Goal: Transaction & Acquisition: Purchase product/service

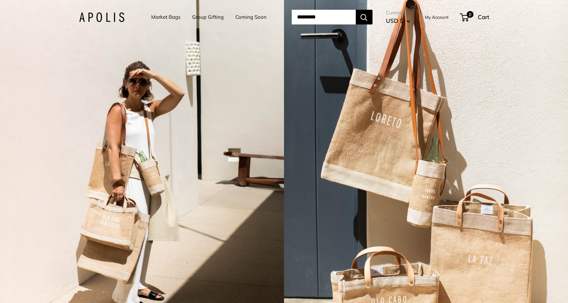
click at [162, 16] on link "Market Bags" at bounding box center [165, 16] width 29 height 9
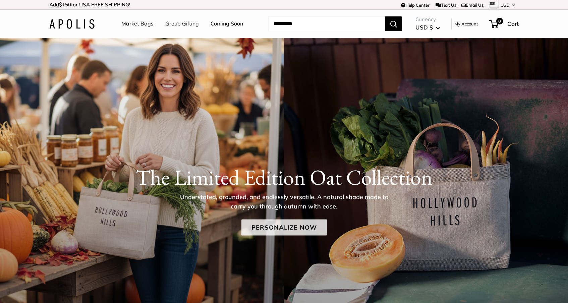
click at [284, 225] on link "Personalize Now" at bounding box center [283, 227] width 85 height 16
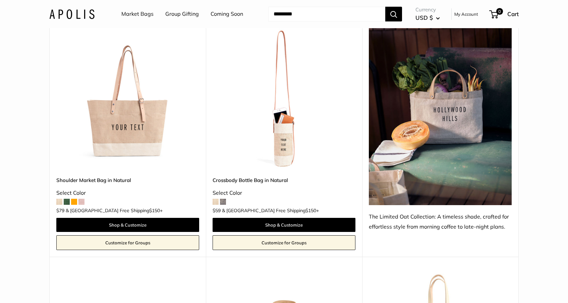
scroll to position [345, 0]
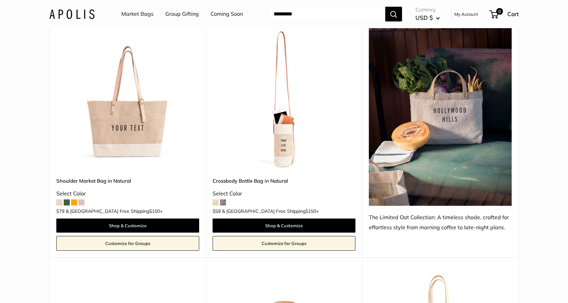
click at [0, 0] on img at bounding box center [0, 0] width 0 height 0
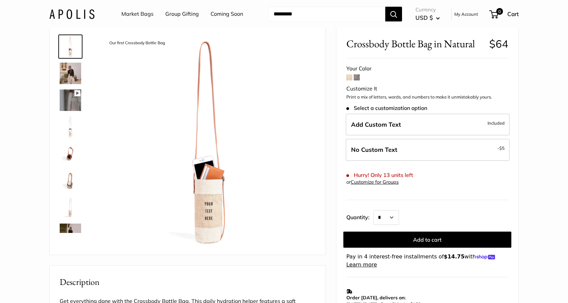
scroll to position [29, 0]
click at [69, 127] on img at bounding box center [70, 126] width 21 height 21
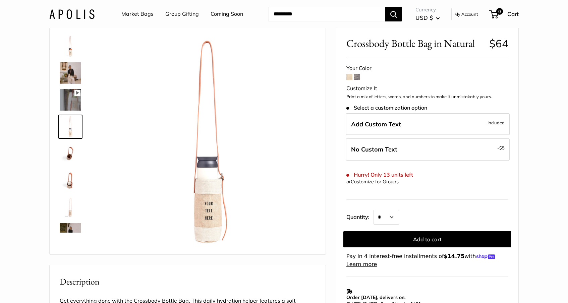
click at [68, 152] on img at bounding box center [70, 153] width 21 height 21
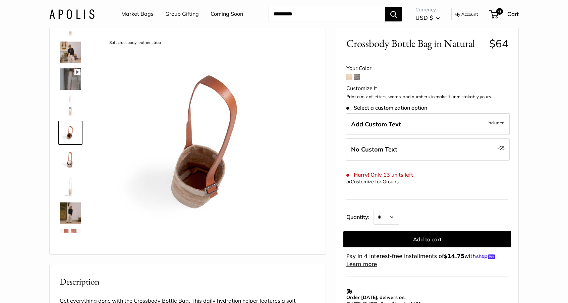
click at [68, 181] on img at bounding box center [70, 186] width 21 height 21
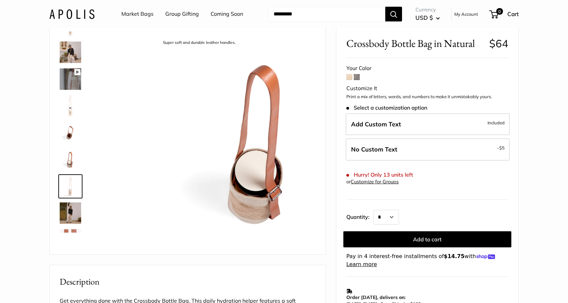
scroll to position [74, 0]
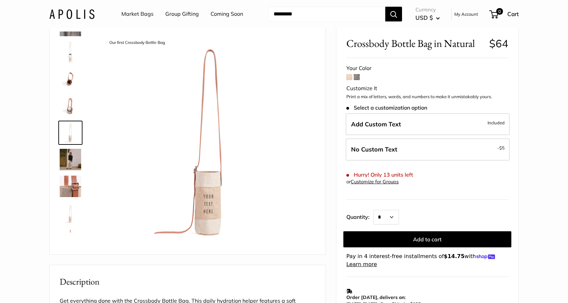
click at [71, 190] on img at bounding box center [70, 186] width 21 height 21
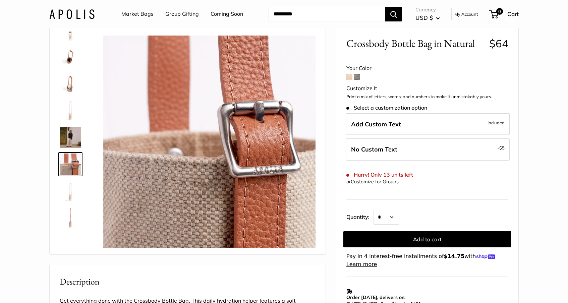
click at [71, 197] on img at bounding box center [70, 190] width 21 height 21
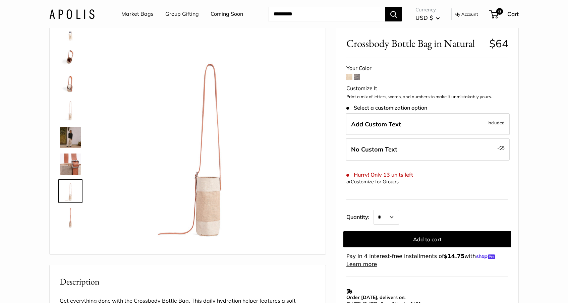
click at [70, 213] on img at bounding box center [70, 217] width 21 height 21
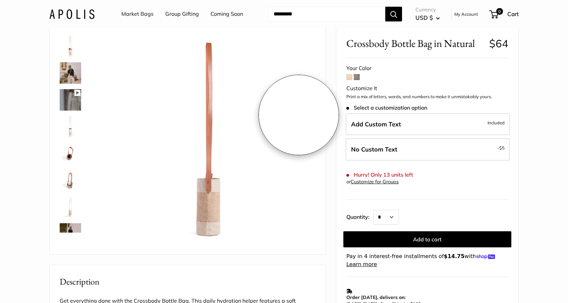
scroll to position [0, 0]
click at [357, 77] on span at bounding box center [356, 77] width 6 height 6
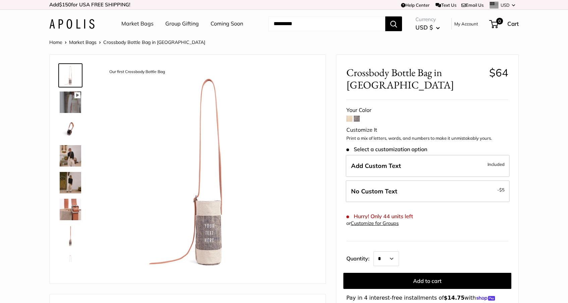
click at [69, 154] on img at bounding box center [70, 155] width 21 height 21
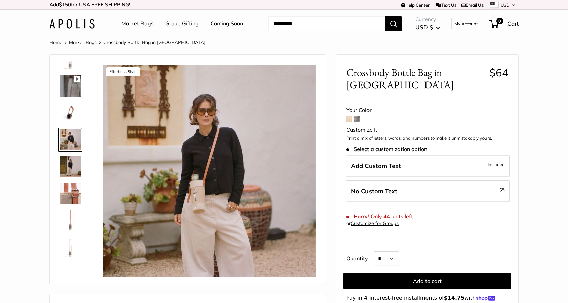
scroll to position [16, 0]
click at [71, 249] on img at bounding box center [70, 246] width 21 height 21
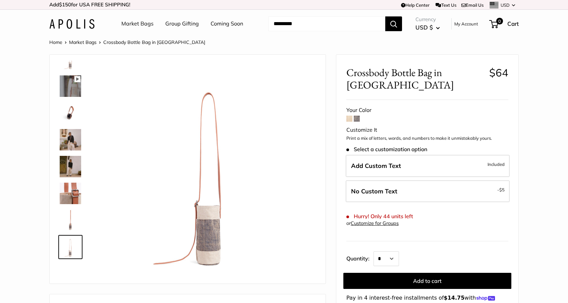
click at [72, 220] on img at bounding box center [70, 219] width 21 height 21
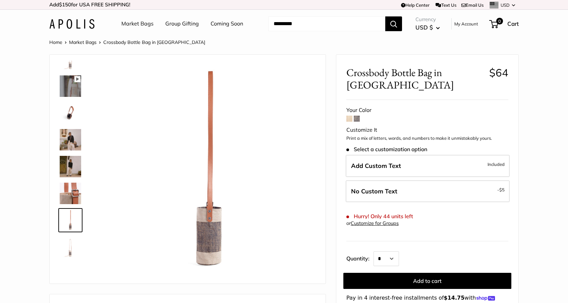
click at [73, 195] on img at bounding box center [70, 193] width 21 height 21
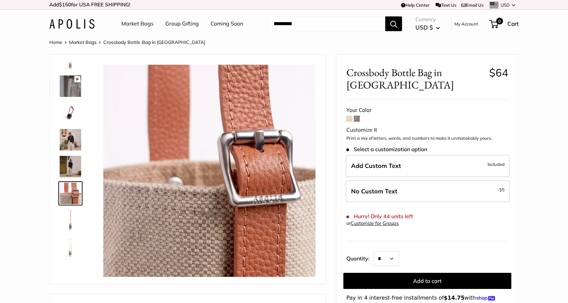
click at [70, 164] on img at bounding box center [70, 166] width 21 height 21
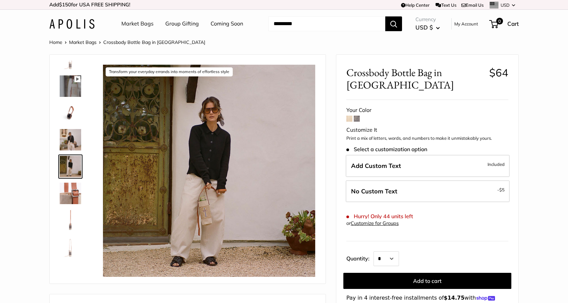
click at [74, 136] on img at bounding box center [70, 139] width 21 height 21
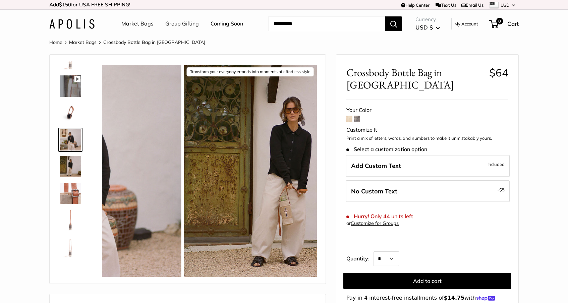
scroll to position [0, 0]
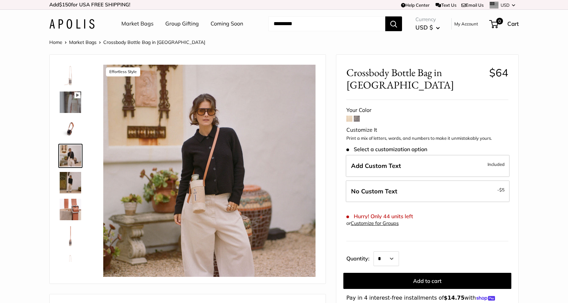
click at [71, 103] on img at bounding box center [70, 101] width 21 height 21
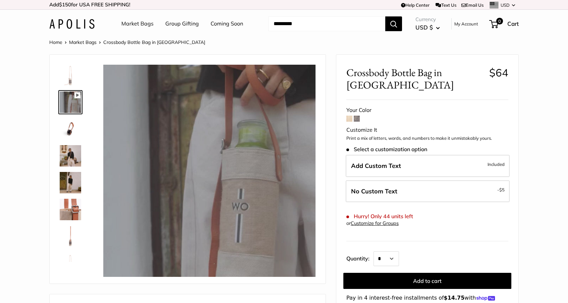
click at [71, 75] on img at bounding box center [70, 75] width 21 height 21
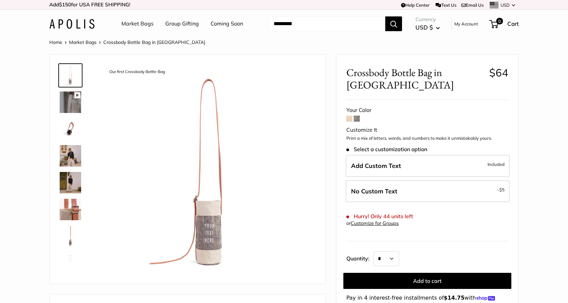
type input "****"
click at [72, 172] on img at bounding box center [70, 182] width 21 height 21
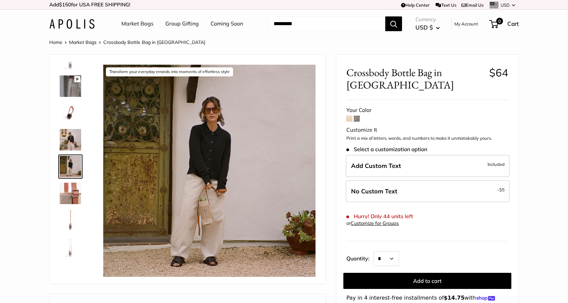
click at [72, 143] on img at bounding box center [70, 139] width 21 height 21
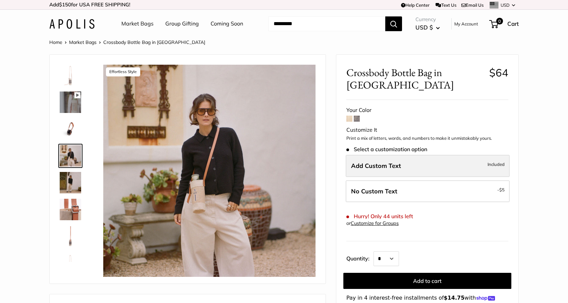
click at [389, 163] on span "Add Custom Text" at bounding box center [376, 166] width 50 height 8
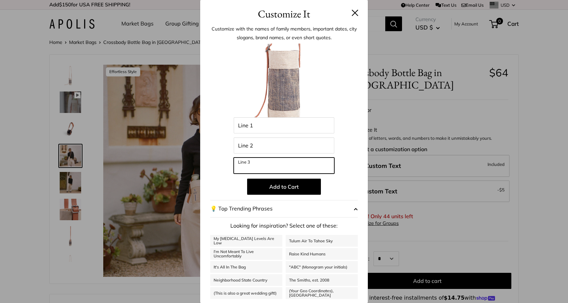
click at [259, 163] on input "Line 3" at bounding box center [284, 165] width 101 height 16
type input "**"
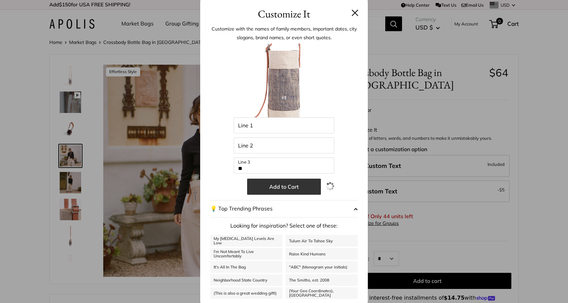
click at [289, 187] on button "Add to Cart" at bounding box center [284, 187] width 74 height 16
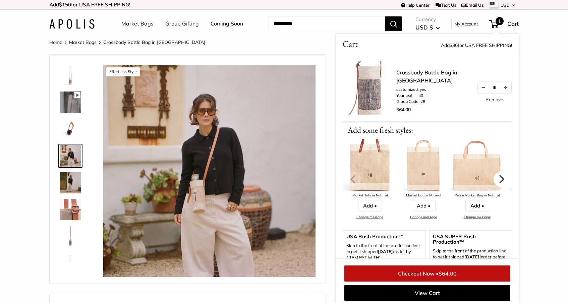
click at [500, 175] on icon "Next" at bounding box center [501, 179] width 5 height 9
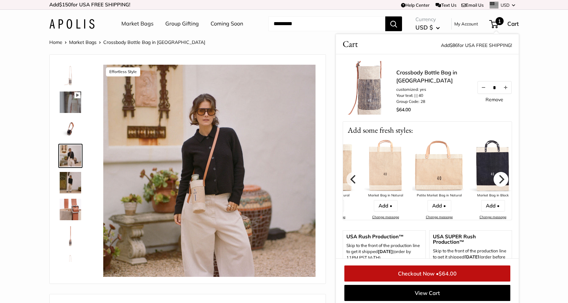
click at [500, 175] on icon "Next" at bounding box center [501, 179] width 5 height 9
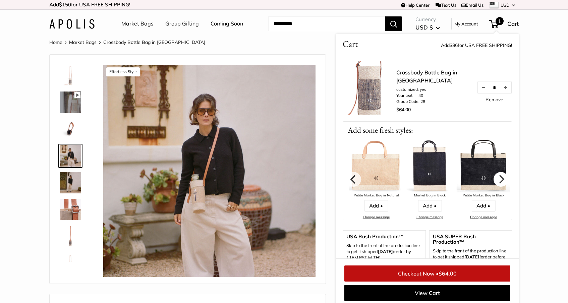
click at [500, 175] on icon "Next" at bounding box center [501, 179] width 5 height 9
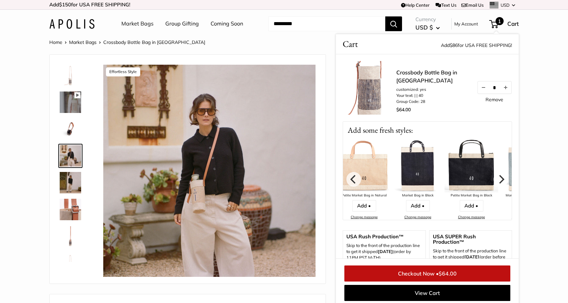
click at [500, 175] on icon "Next" at bounding box center [501, 179] width 5 height 9
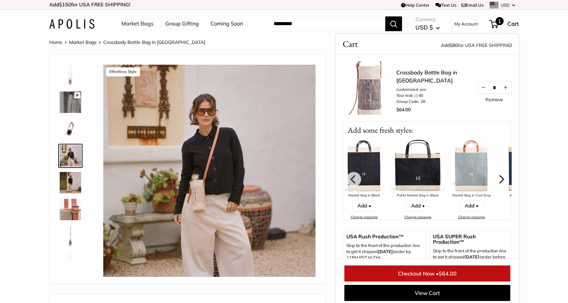
click at [500, 175] on icon "Next" at bounding box center [501, 179] width 5 height 9
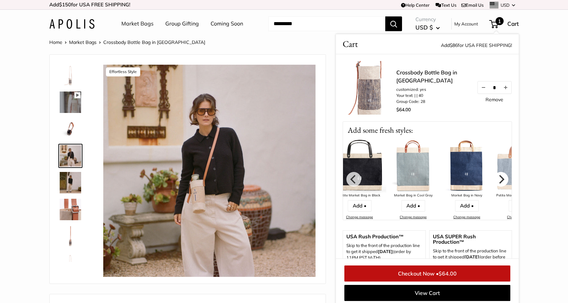
click at [500, 175] on icon "Next" at bounding box center [501, 179] width 5 height 9
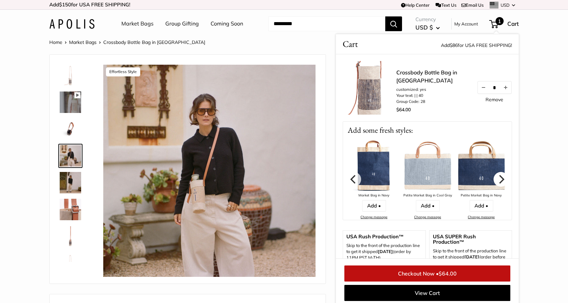
click at [500, 175] on icon "Next" at bounding box center [501, 179] width 5 height 9
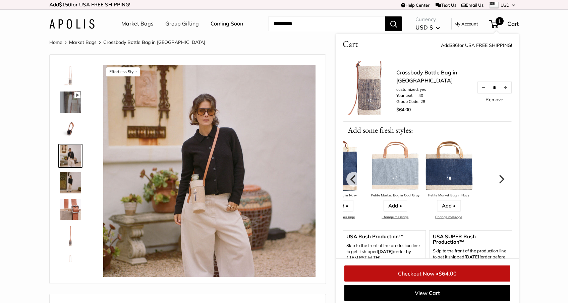
click at [500, 175] on icon "Next" at bounding box center [501, 179] width 5 height 9
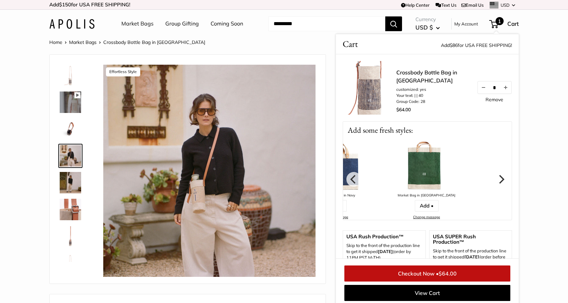
click at [500, 175] on icon "Next" at bounding box center [501, 179] width 5 height 9
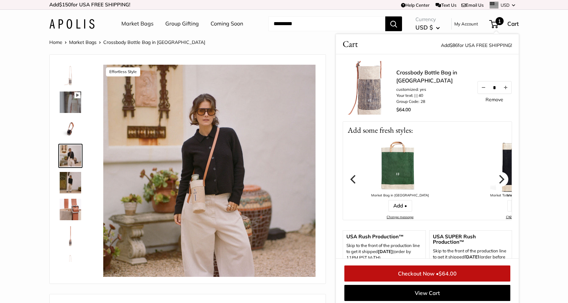
click at [500, 175] on icon "Next" at bounding box center [501, 179] width 5 height 9
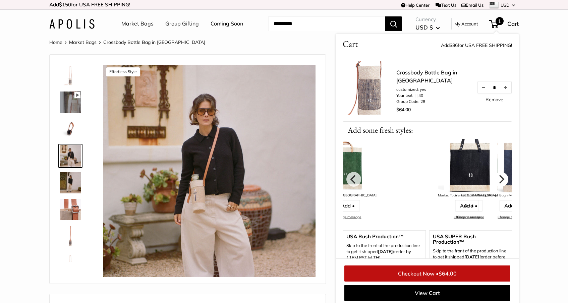
click at [500, 175] on icon "Next" at bounding box center [501, 179] width 5 height 9
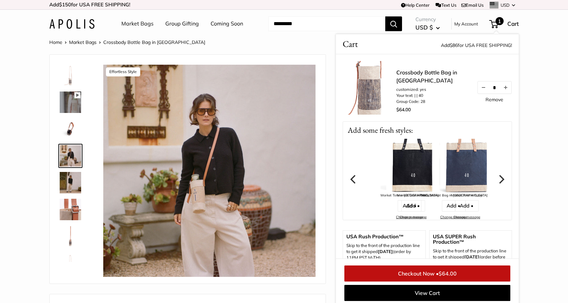
click at [500, 175] on icon "Next" at bounding box center [501, 179] width 5 height 9
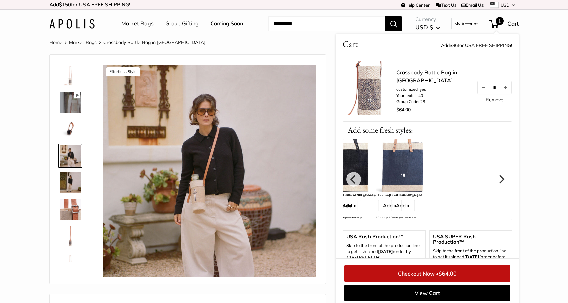
click at [500, 175] on icon "Next" at bounding box center [501, 179] width 5 height 9
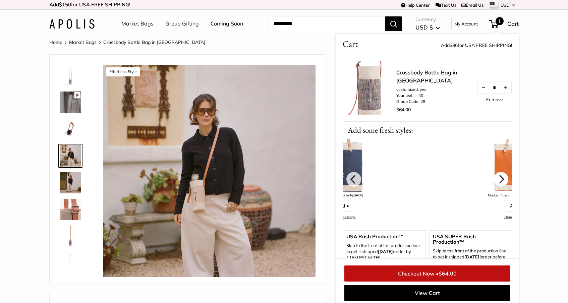
click at [500, 175] on icon "Next" at bounding box center [501, 179] width 5 height 9
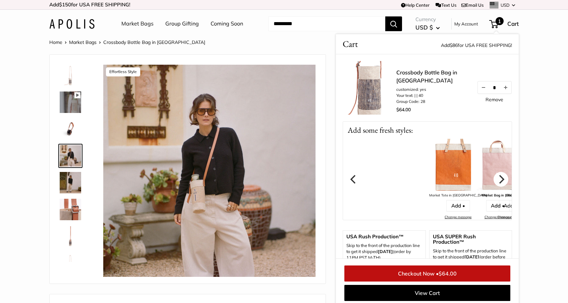
click at [500, 175] on icon "Next" at bounding box center [501, 179] width 5 height 9
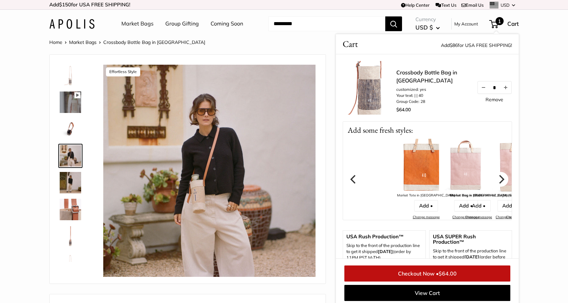
click at [500, 175] on icon "Next" at bounding box center [501, 179] width 5 height 9
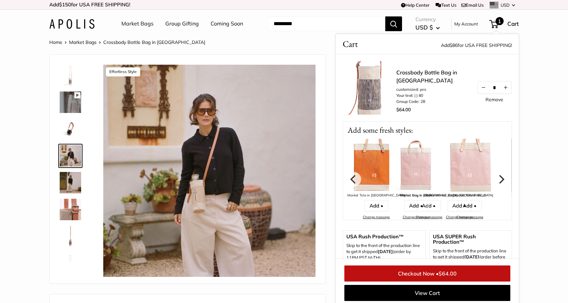
click at [500, 175] on icon "Next" at bounding box center [501, 179] width 5 height 9
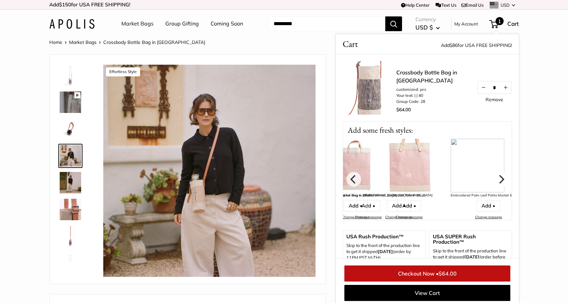
click at [500, 175] on icon "Next" at bounding box center [501, 179] width 5 height 9
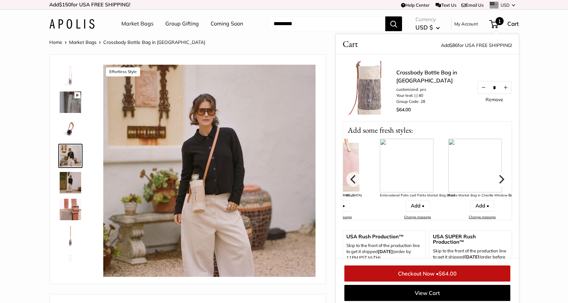
click at [500, 175] on icon "Next" at bounding box center [501, 179] width 5 height 9
